Goal: Task Accomplishment & Management: Use online tool/utility

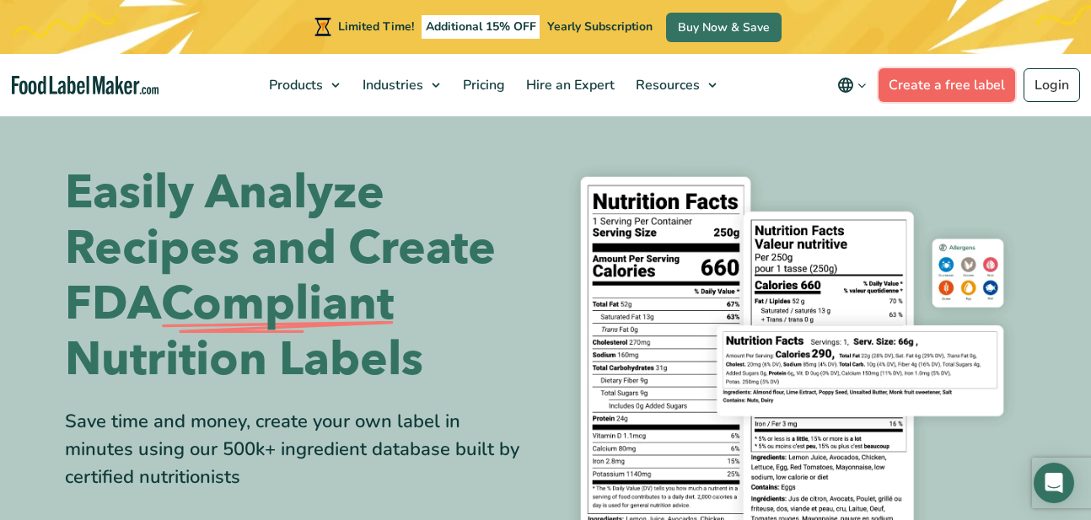
click at [963, 91] on link "Create a free label" at bounding box center [946, 85] width 137 height 34
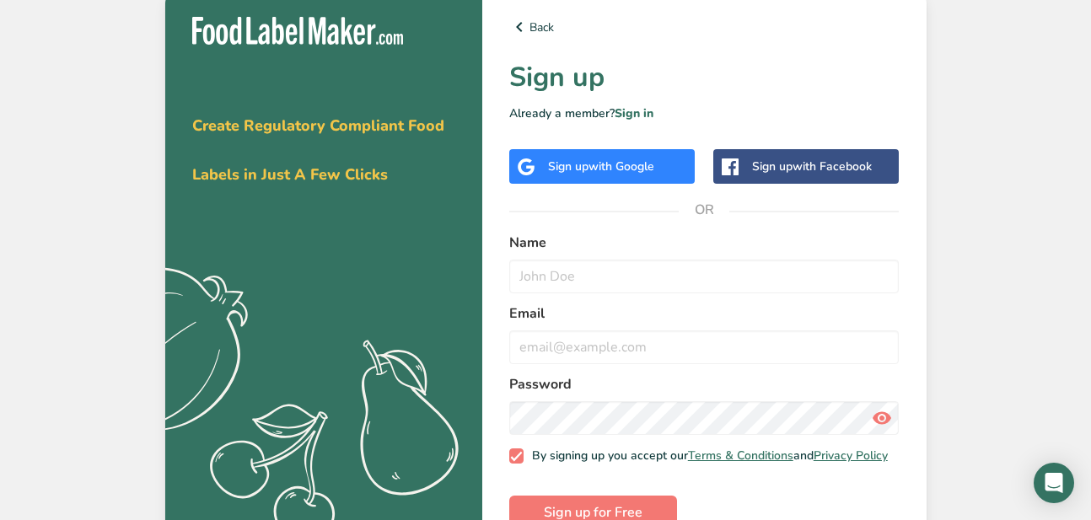
click at [615, 165] on span "with Google" at bounding box center [621, 166] width 66 height 16
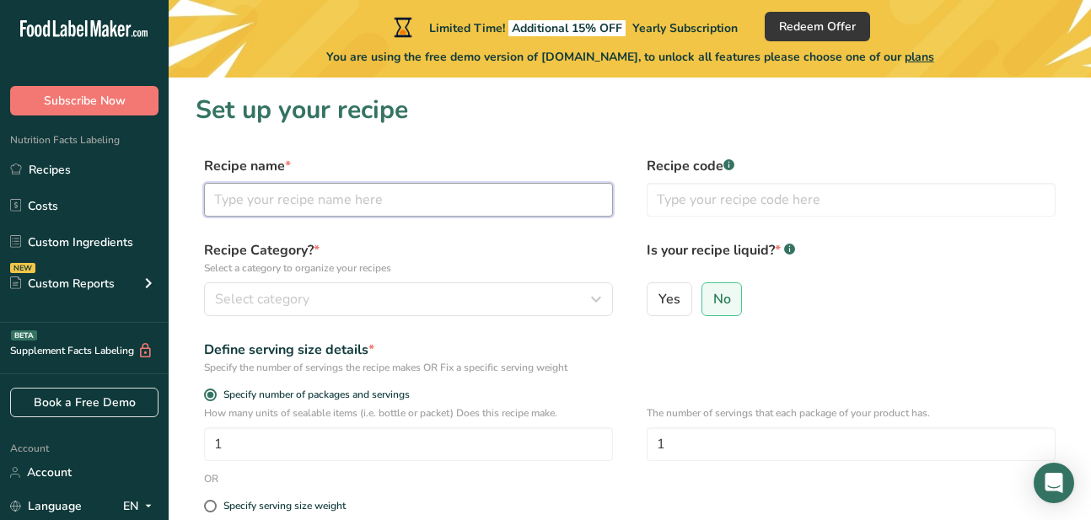
click at [278, 204] on input "text" at bounding box center [408, 200] width 409 height 34
type input "Cooking Tallow"
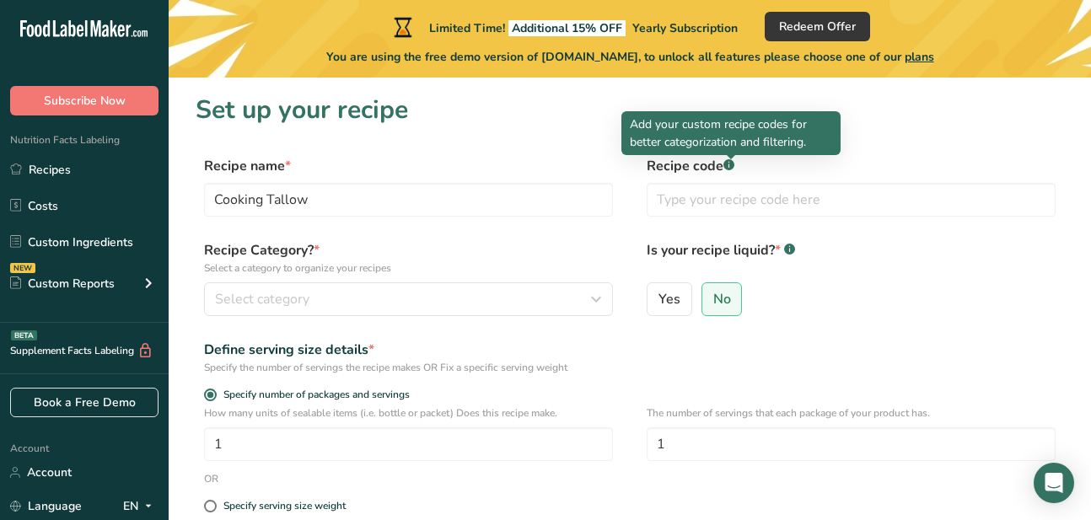
click at [733, 169] on rect at bounding box center [728, 164] width 11 height 11
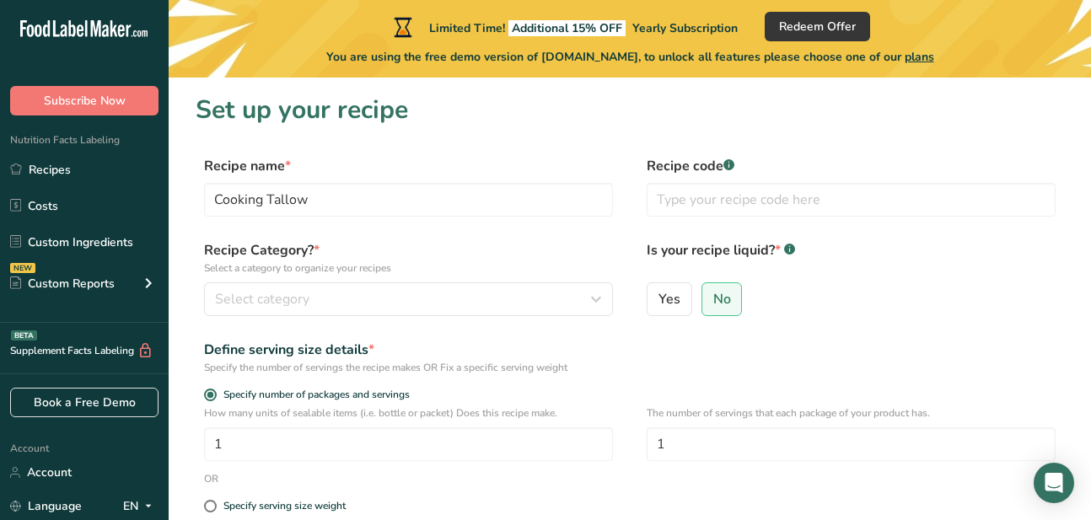
click at [733, 169] on rect at bounding box center [728, 164] width 11 height 11
click at [29, 156] on link "Recipes" at bounding box center [84, 169] width 169 height 32
